Goal: Information Seeking & Learning: Learn about a topic

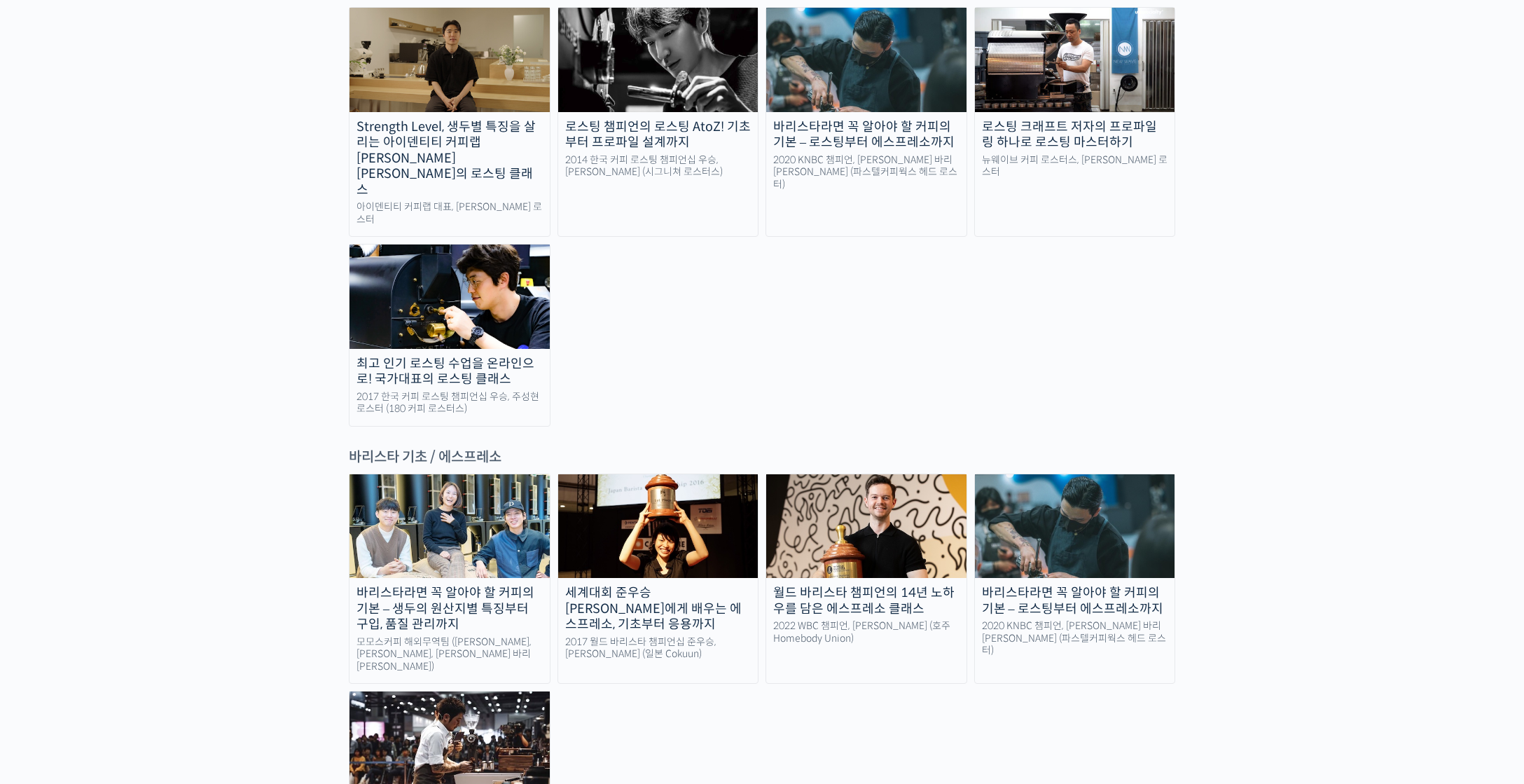
scroll to position [1538, 0]
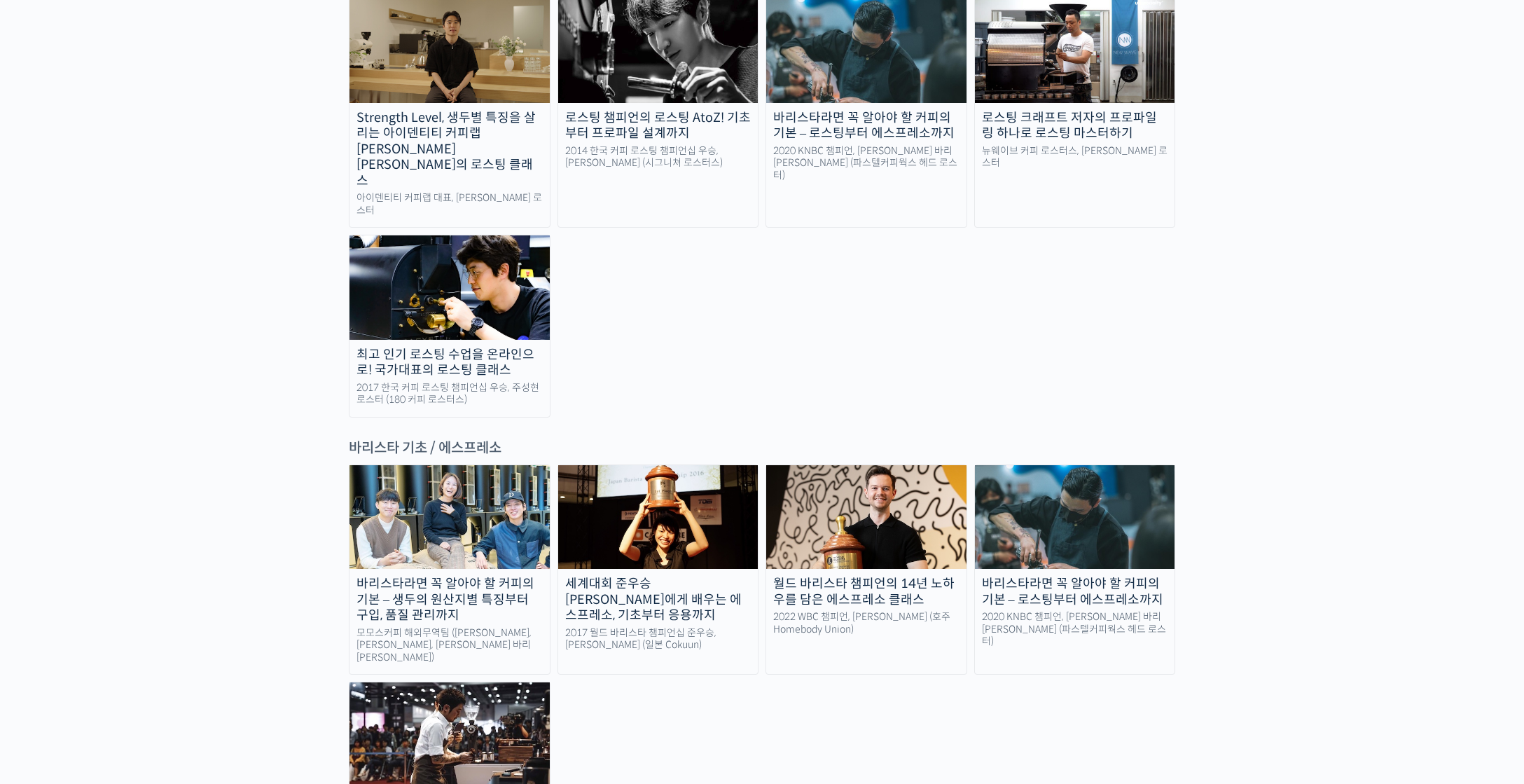
click at [449, 682] on img at bounding box center [449, 734] width 200 height 104
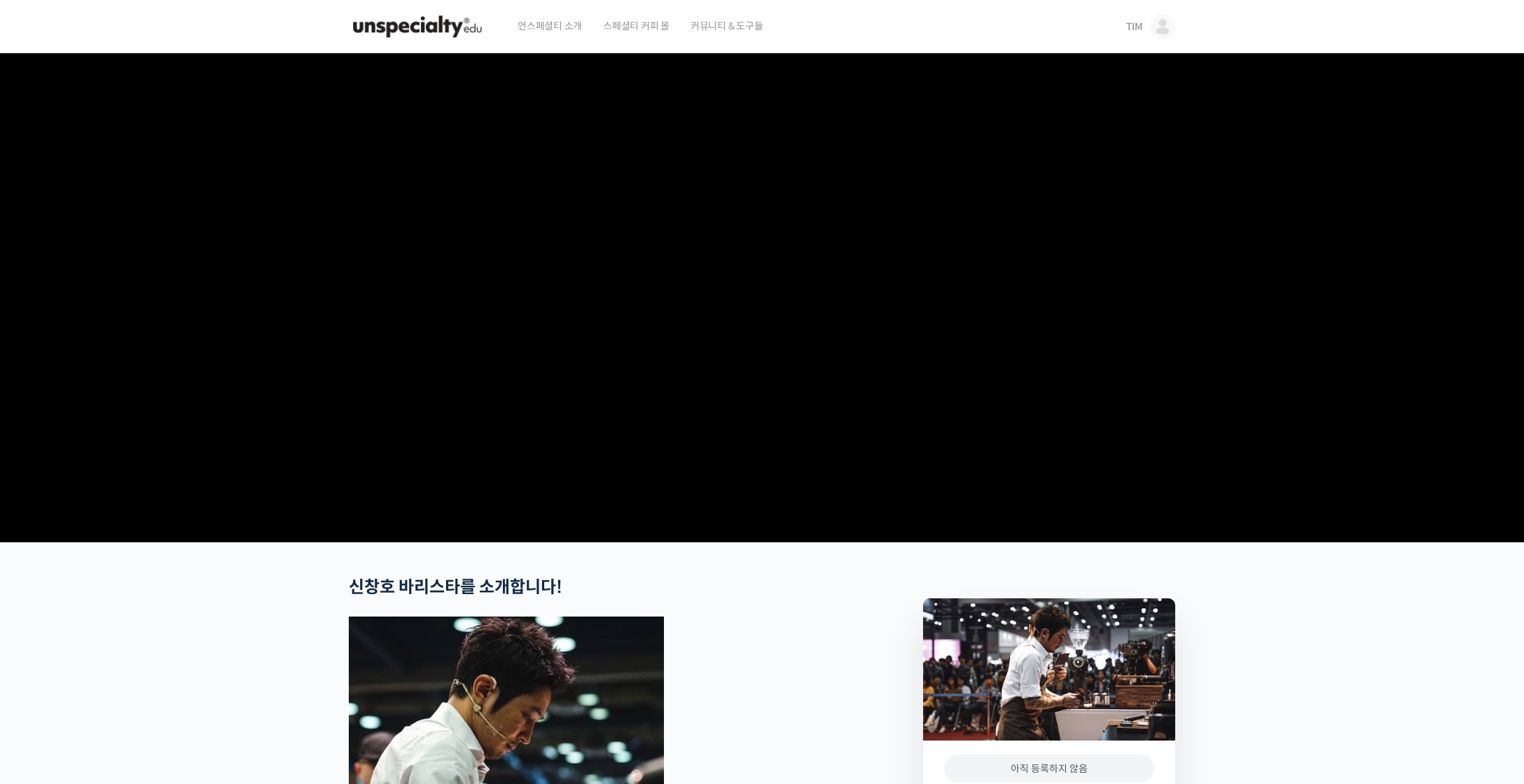
click at [546, 32] on span "언스페셜티 소개" at bounding box center [550, 25] width 65 height 54
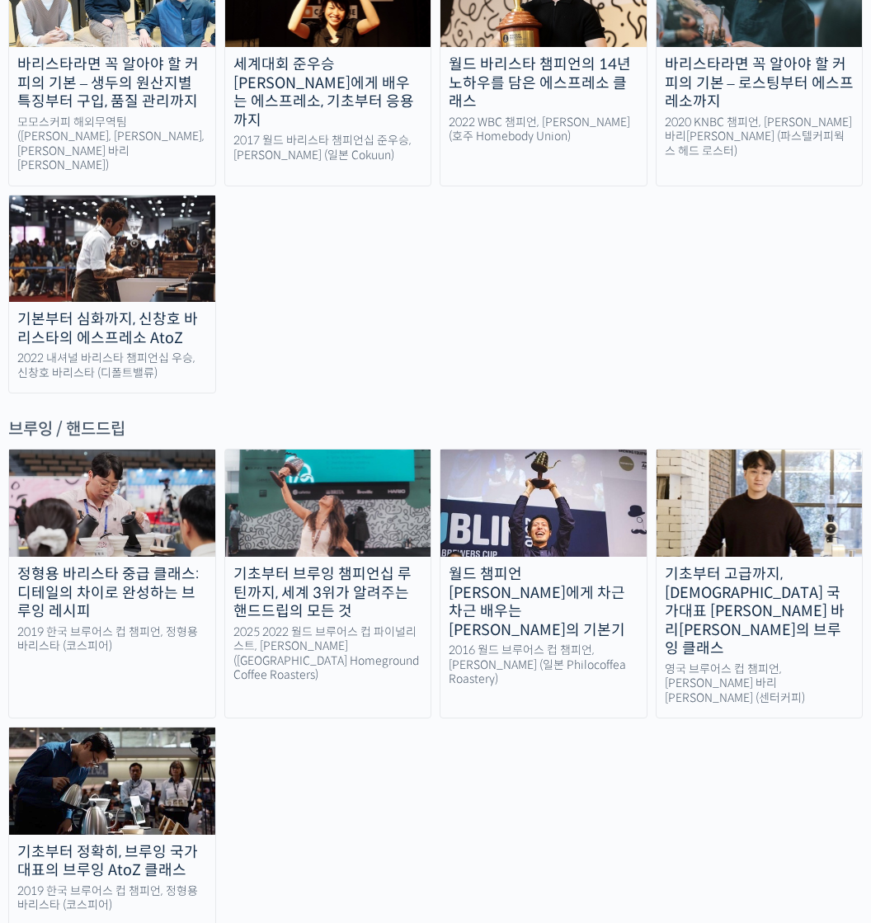
scroll to position [1813, 0]
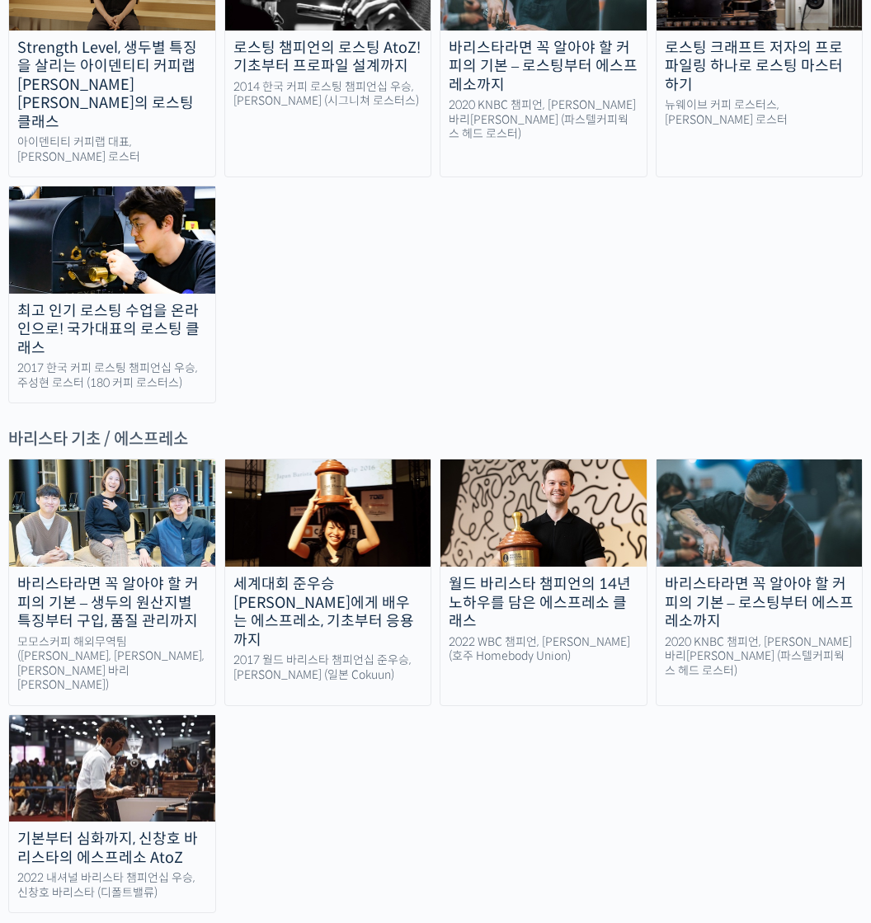
click at [754, 575] on div "바리스타라면 꼭 알아야 할 커피의 기본 – 로스팅부터 에스프레소까지" at bounding box center [759, 603] width 206 height 56
